Goal: Task Accomplishment & Management: Manage account settings

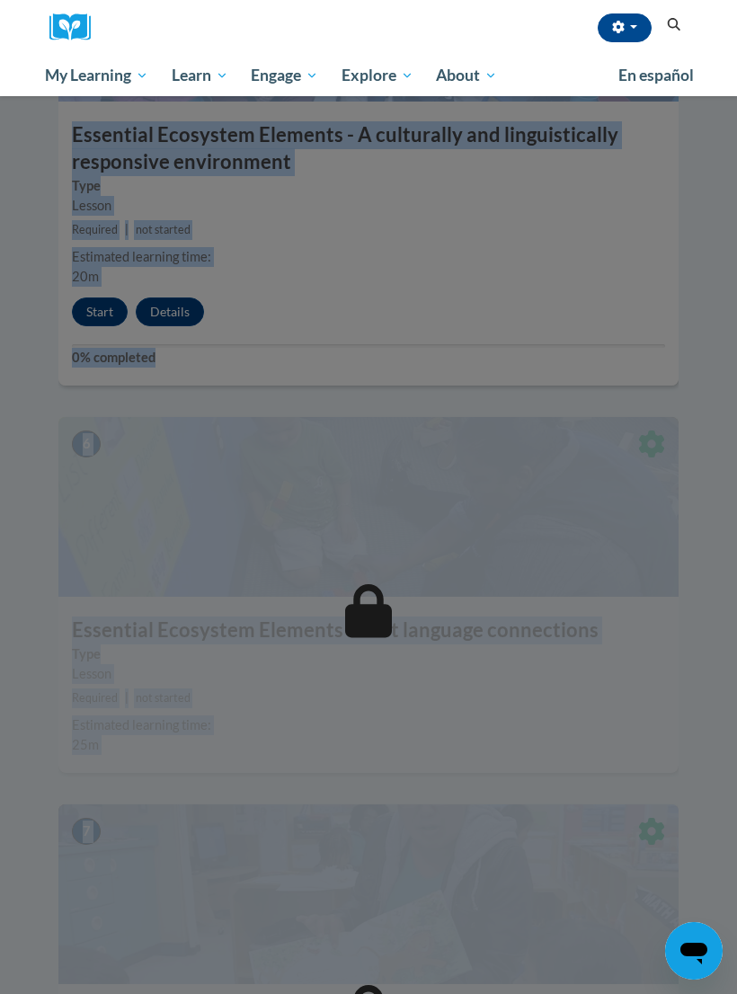
click at [654, 589] on div at bounding box center [368, 497] width 737 height 994
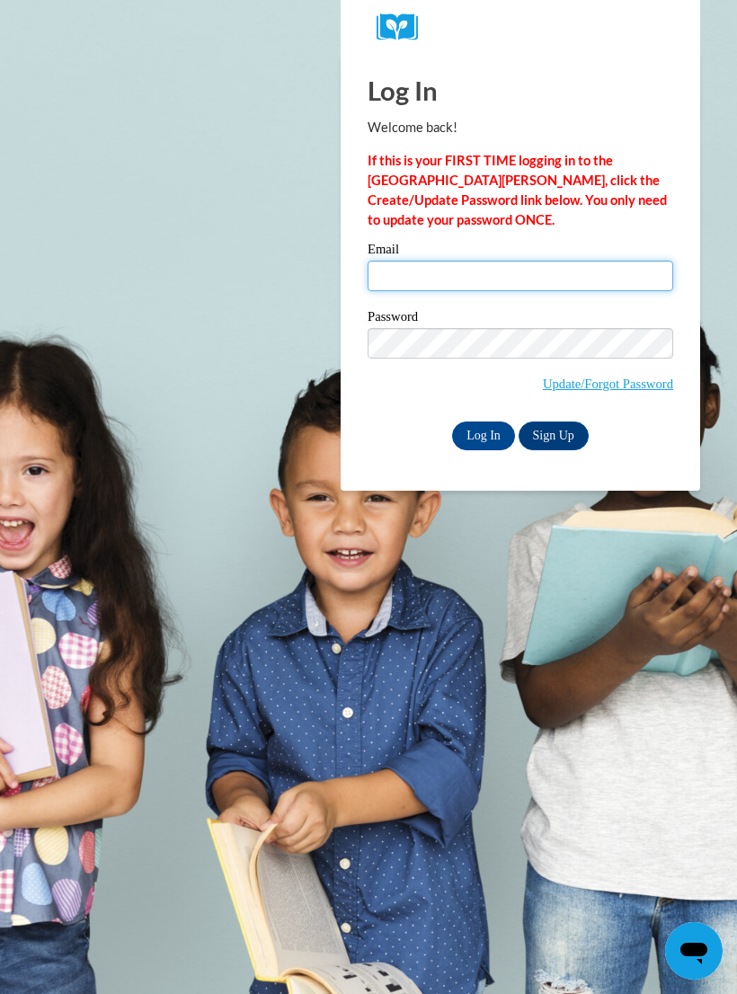
type input "mahsachalabi7176@gmail.com"
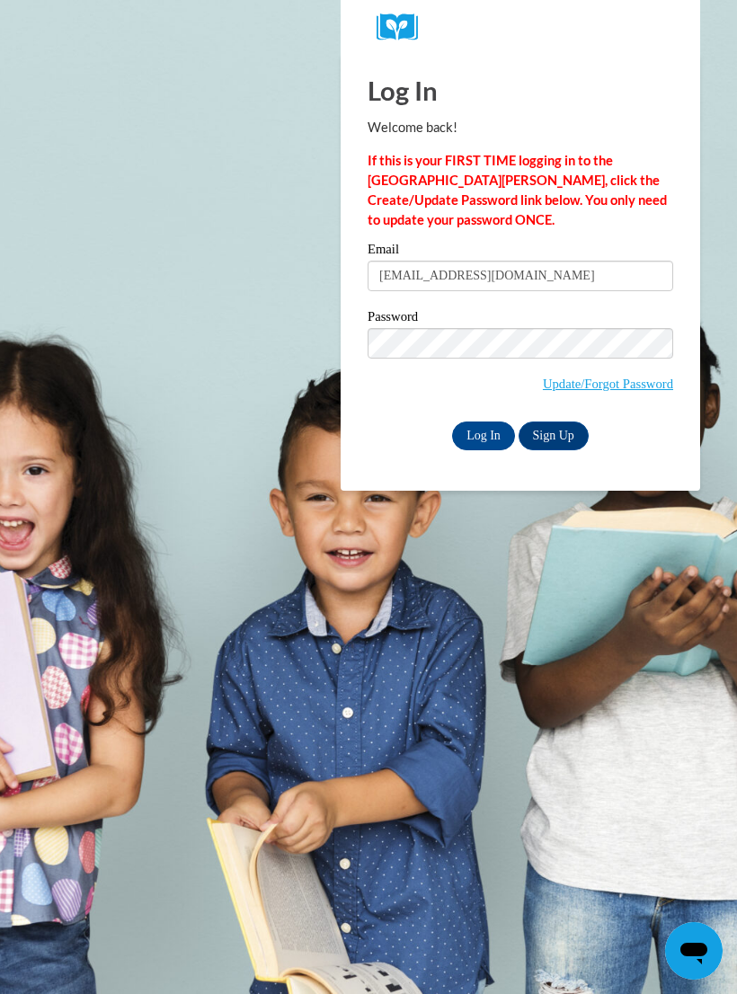
click at [484, 434] on input "Log In" at bounding box center [483, 436] width 63 height 29
click at [496, 440] on input "Log In" at bounding box center [483, 436] width 63 height 29
